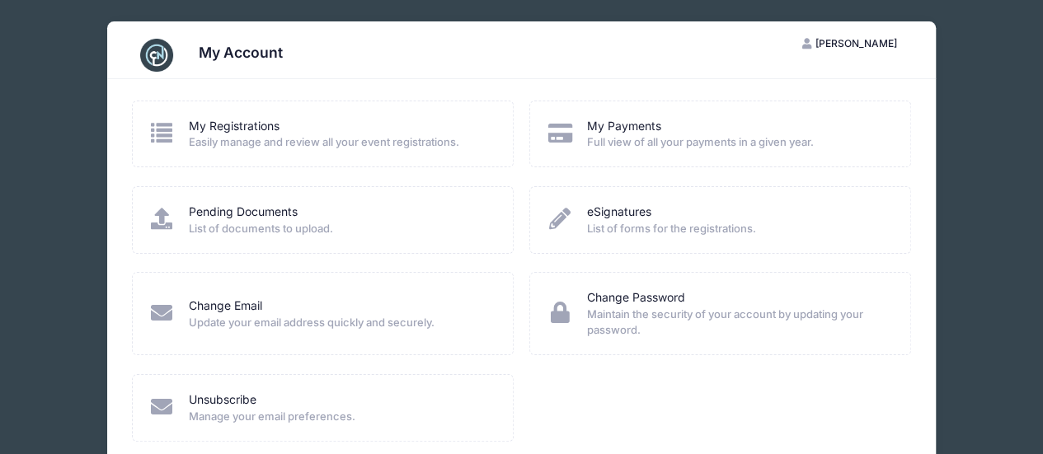
click at [167, 131] on icon at bounding box center [161, 132] width 27 height 21
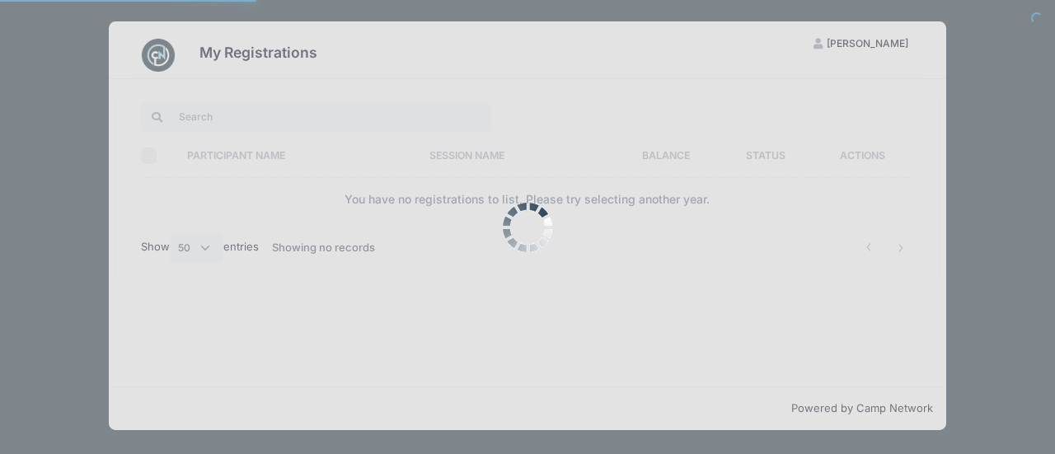
select select "50"
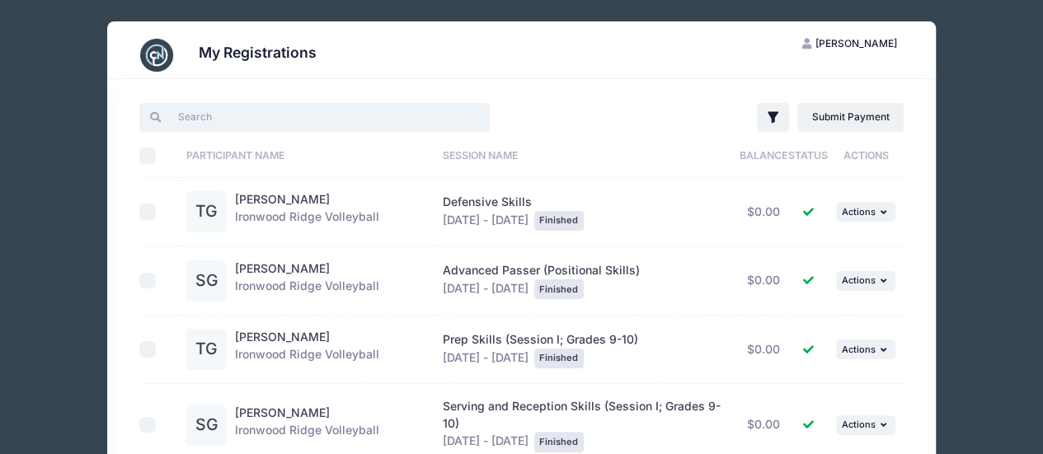
click at [255, 119] on input "search" at bounding box center [314, 117] width 350 height 28
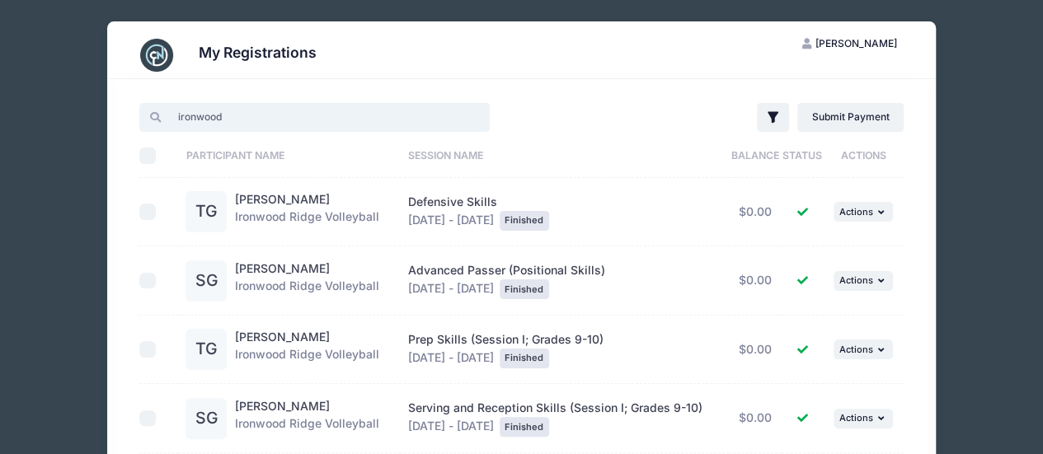
type input "ironwood"
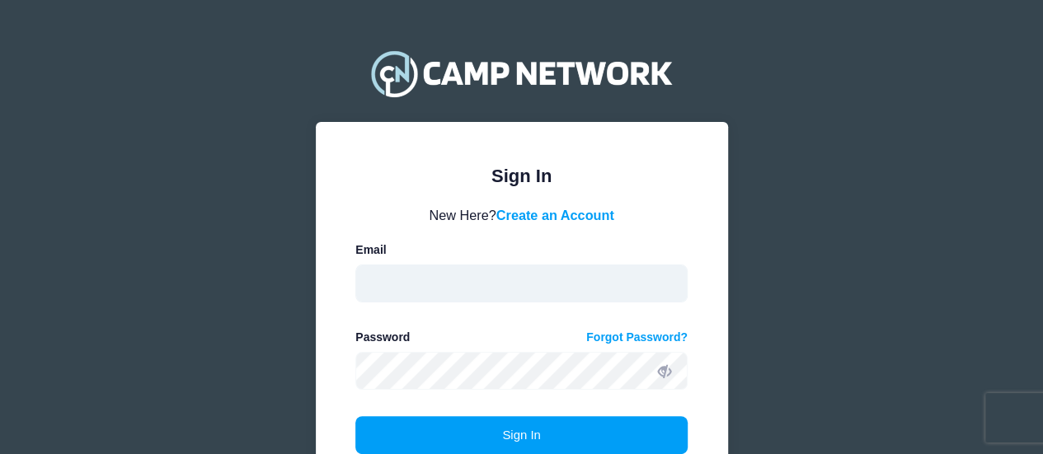
type input "[PERSON_NAME][EMAIL_ADDRESS][DOMAIN_NAME]"
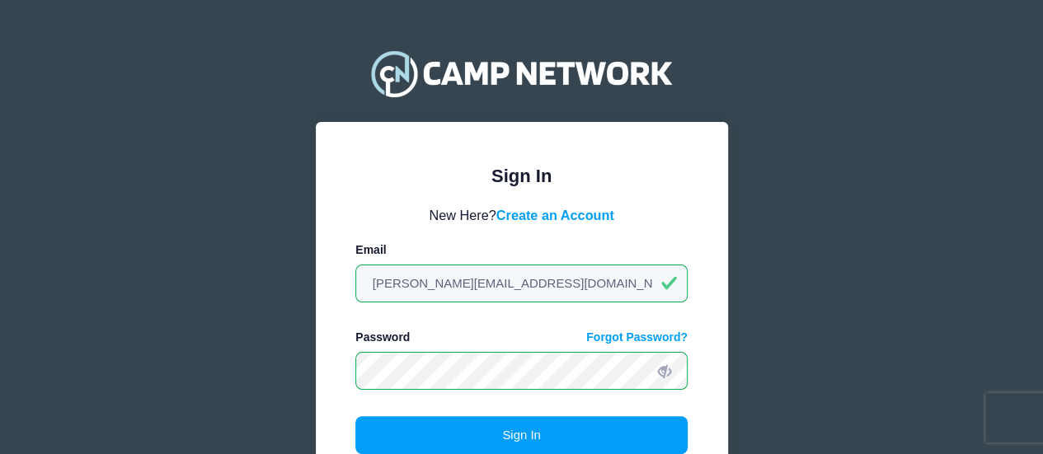
click at [668, 381] on span at bounding box center [664, 370] width 28 height 28
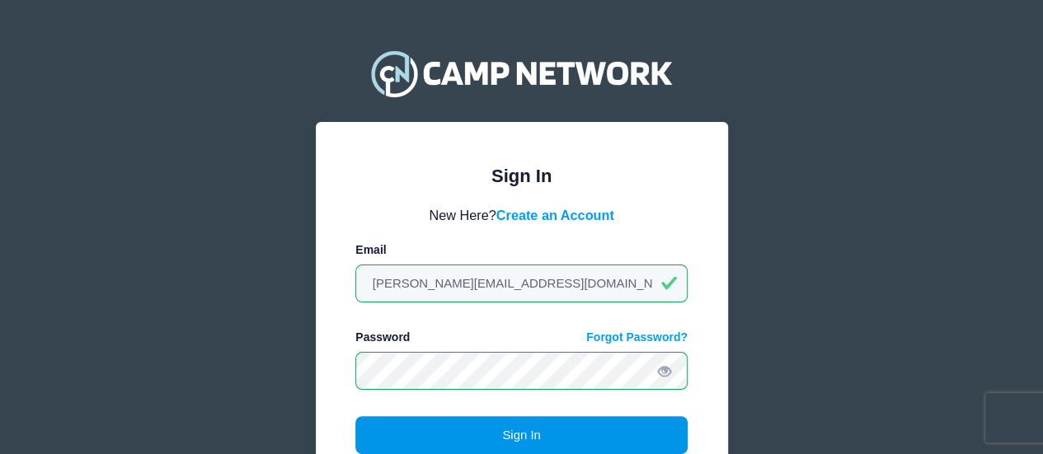
click at [522, 433] on button "Sign In" at bounding box center [521, 435] width 332 height 38
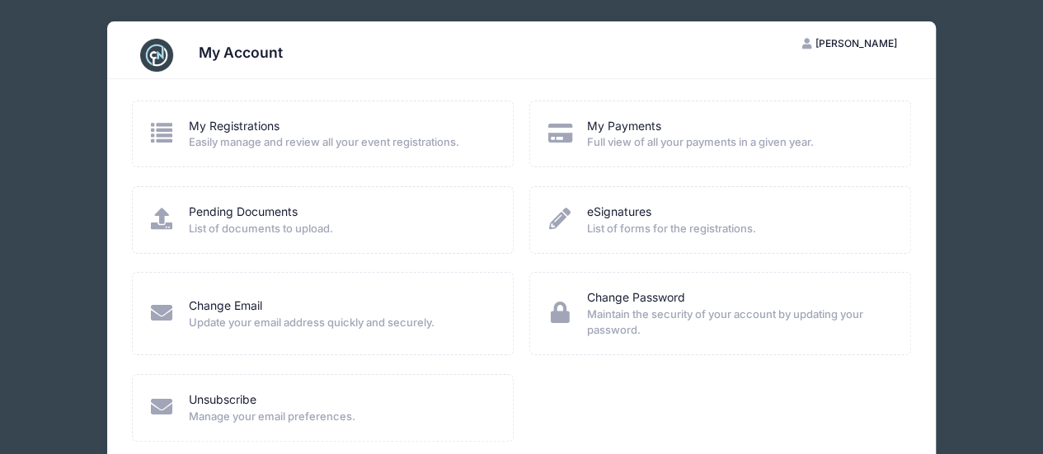
click at [822, 35] on button "AG Andrew Gardiner" at bounding box center [850, 44] width 124 height 28
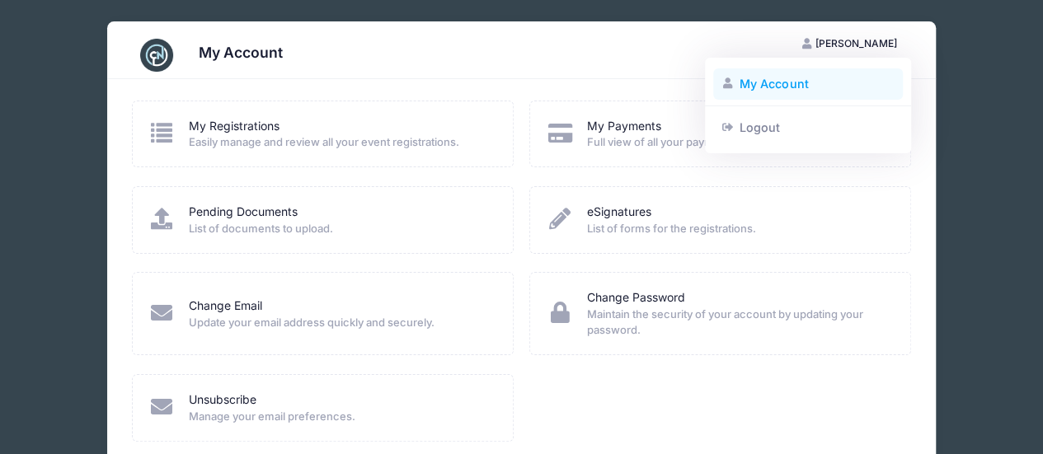
click at [756, 83] on link "My Account" at bounding box center [808, 83] width 190 height 31
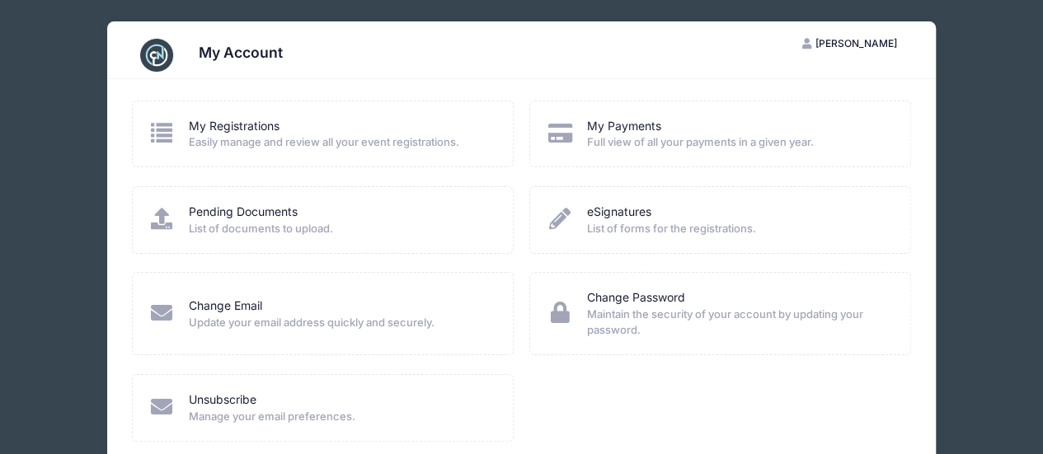
click at [158, 134] on icon at bounding box center [161, 132] width 27 height 21
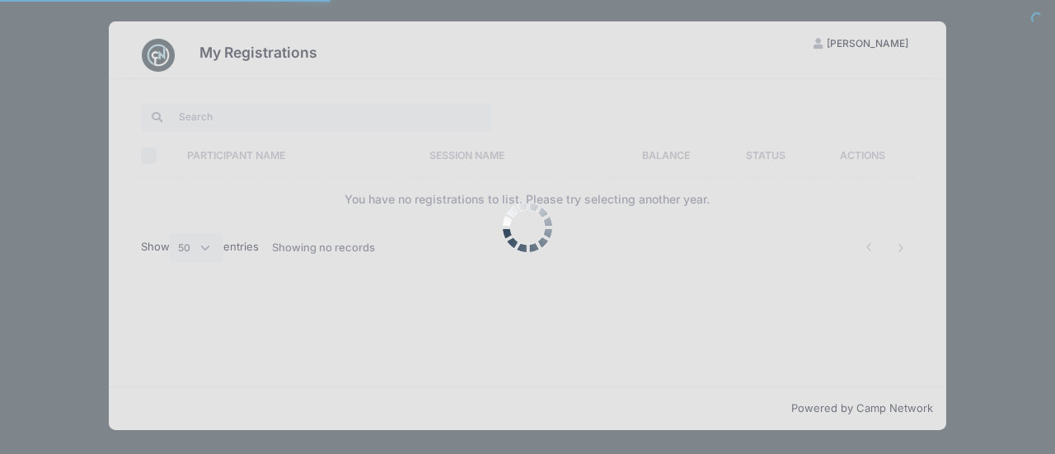
select select "50"
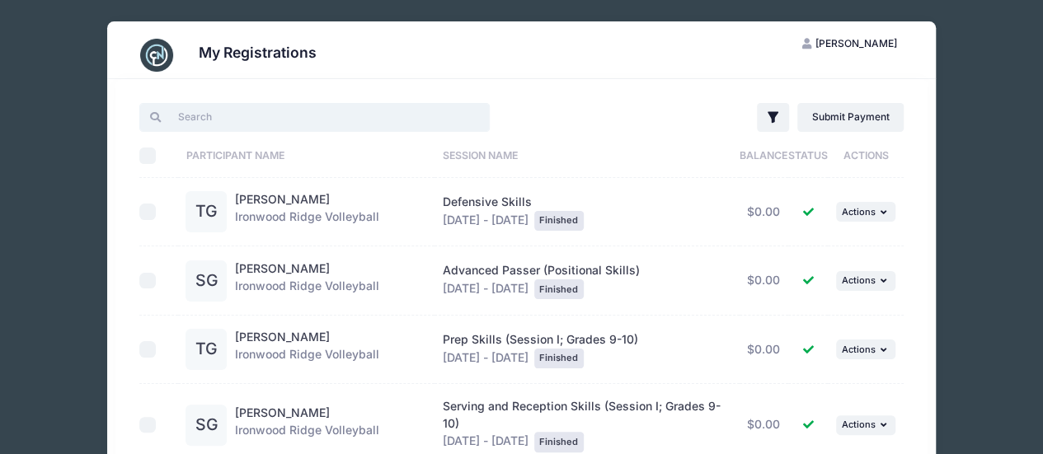
click at [316, 111] on input "search" at bounding box center [314, 117] width 350 height 28
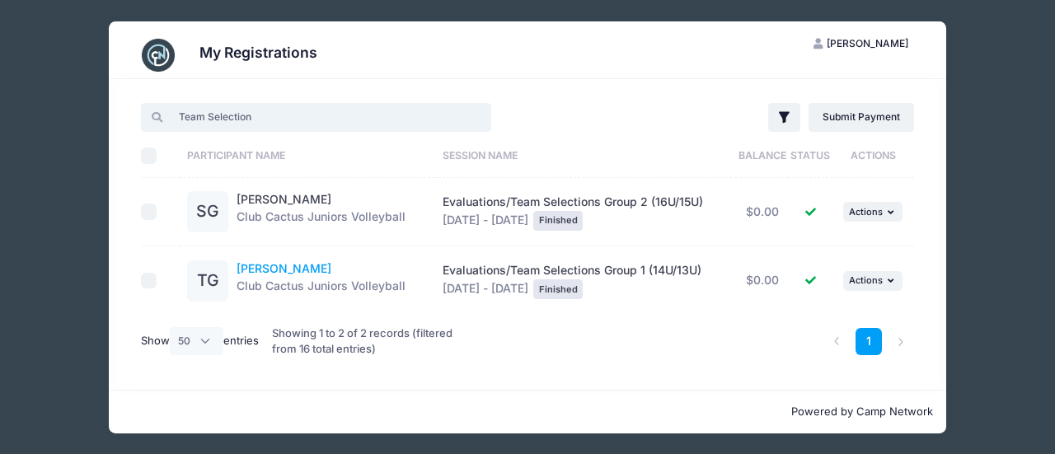
type input "Team Selection"
click at [258, 269] on link "[PERSON_NAME]" at bounding box center [284, 268] width 95 height 14
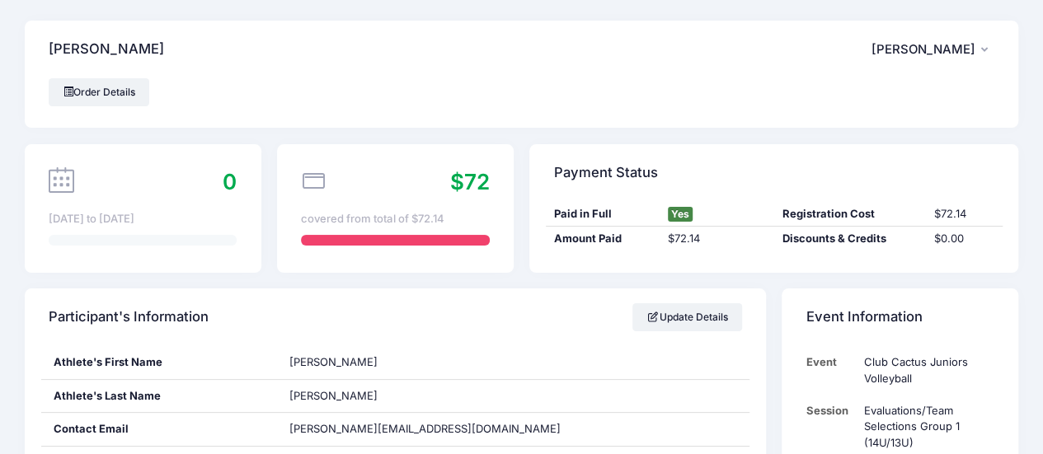
click at [983, 50] on icon "button" at bounding box center [987, 50] width 13 height 0
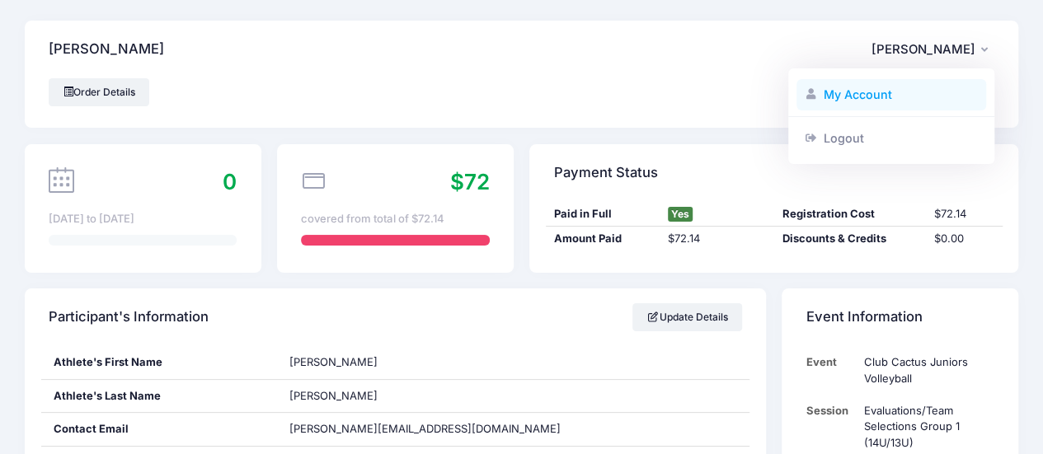
click at [875, 90] on link "My Account" at bounding box center [891, 94] width 190 height 31
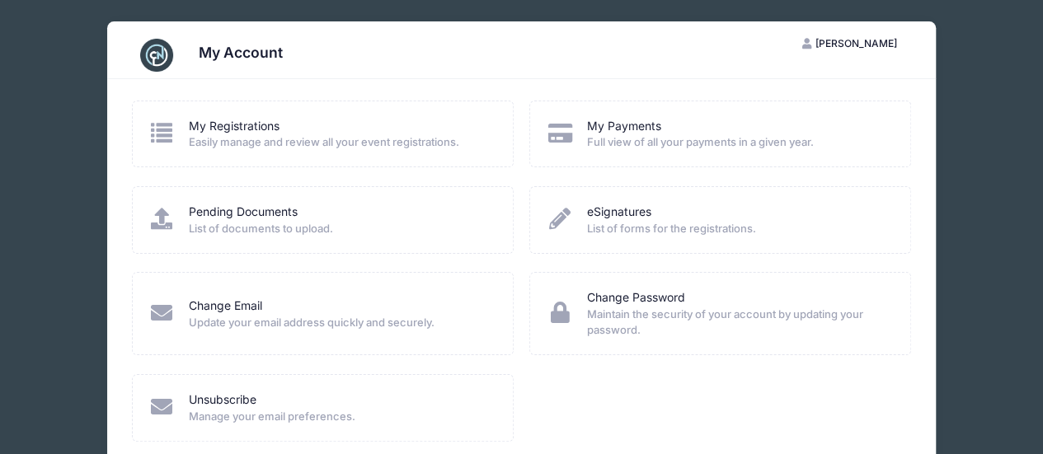
click at [142, 123] on div "My Registrations Easily manage and review all your event registrations." at bounding box center [323, 134] width 382 height 67
click at [152, 139] on icon at bounding box center [161, 132] width 27 height 21
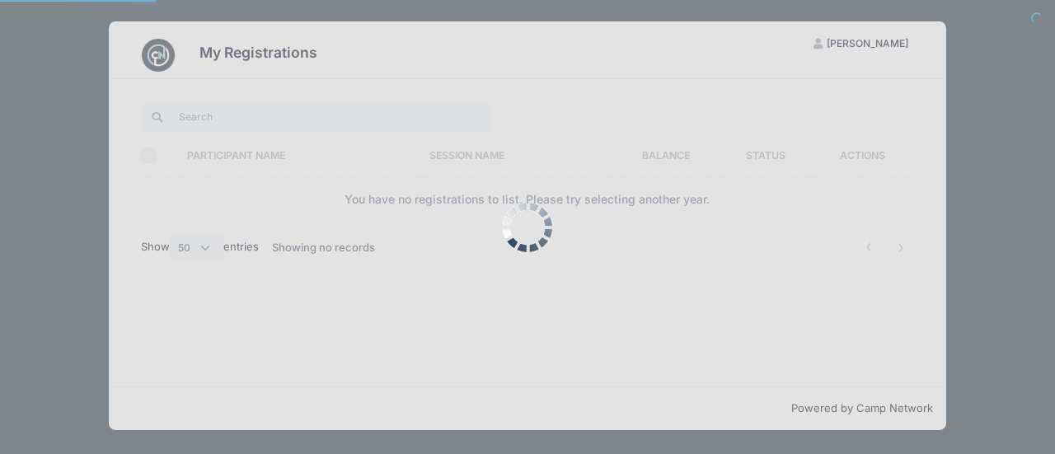
select select "50"
